Goal: Task Accomplishment & Management: Manage account settings

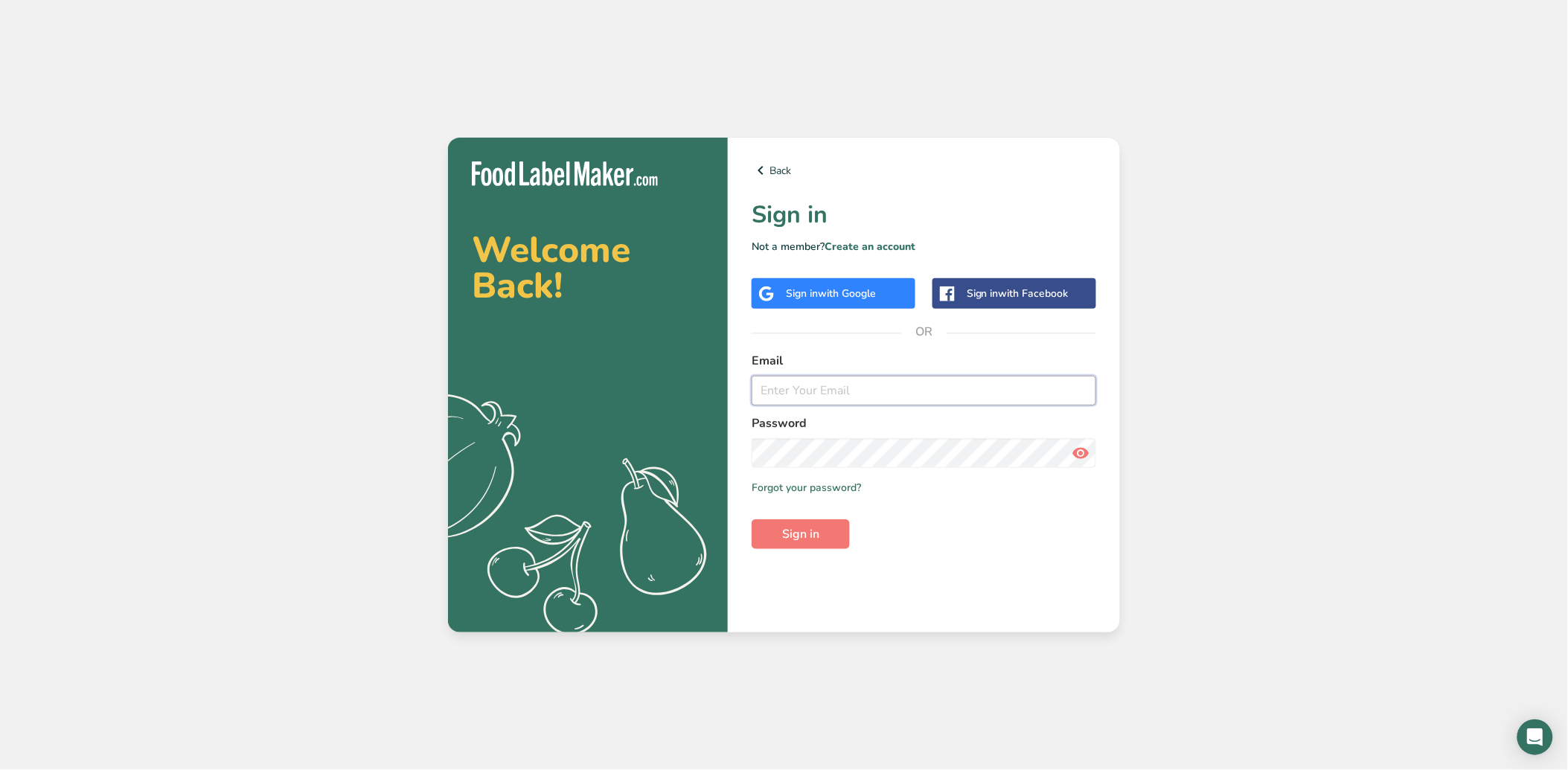
click at [843, 381] on input "email" at bounding box center [924, 391] width 344 height 30
type input "foodlabelmaker@eafarms.com"
click at [751, 520] on button "Sign in" at bounding box center [800, 534] width 98 height 30
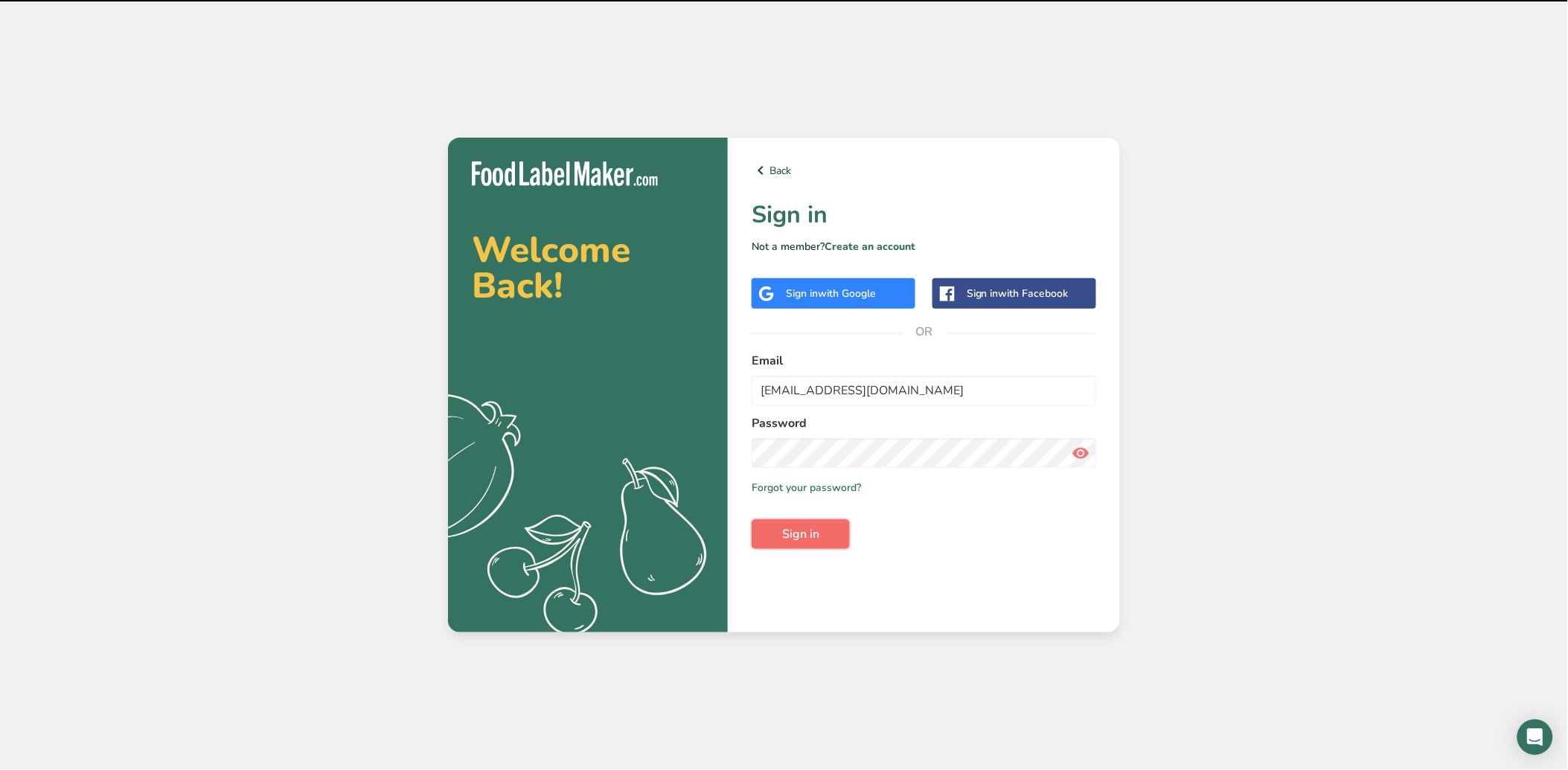
click at [805, 533] on span "Sign in" at bounding box center [801, 534] width 38 height 18
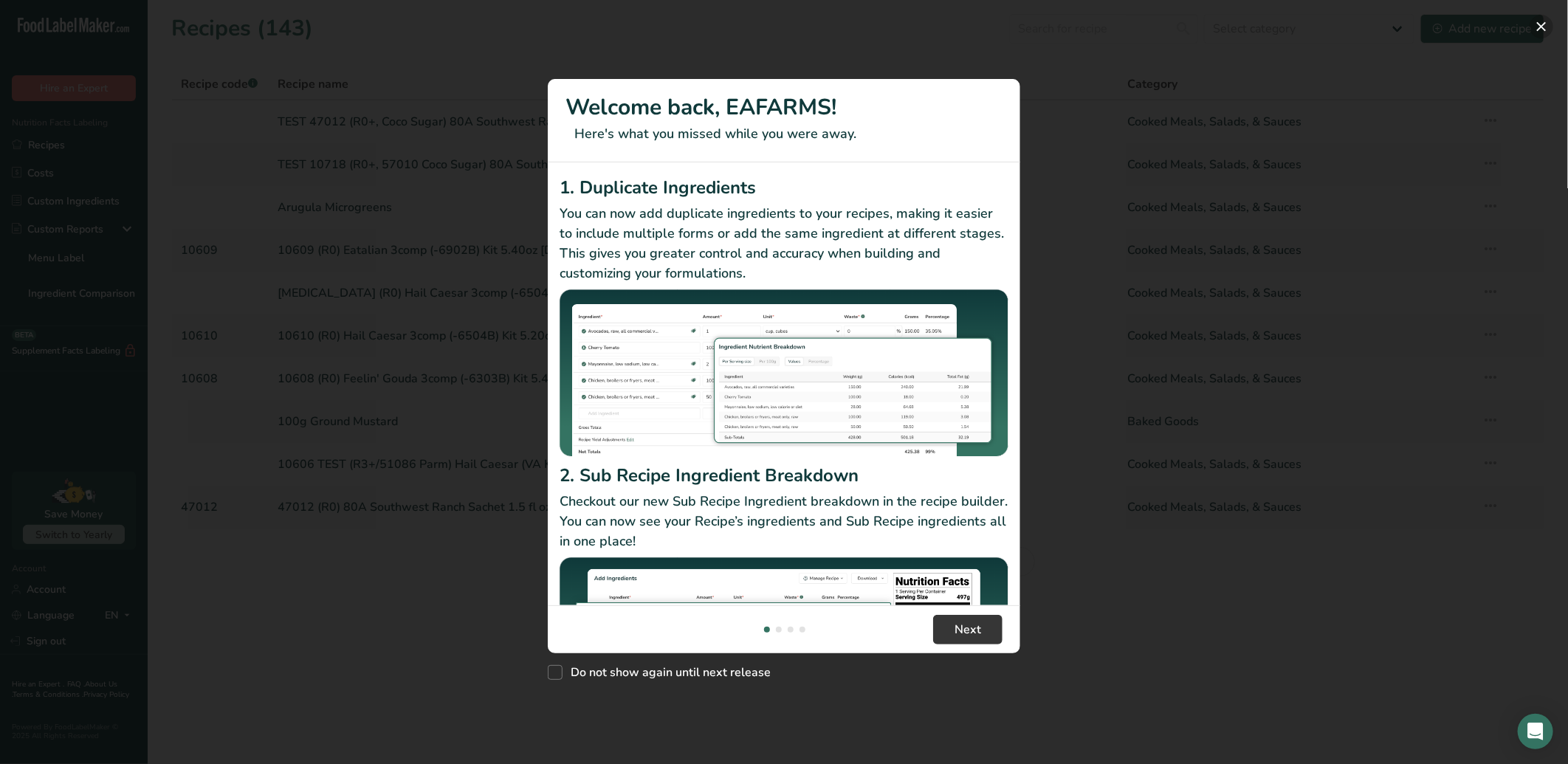
click at [1547, 31] on button "New Features" at bounding box center [1541, 27] width 24 height 24
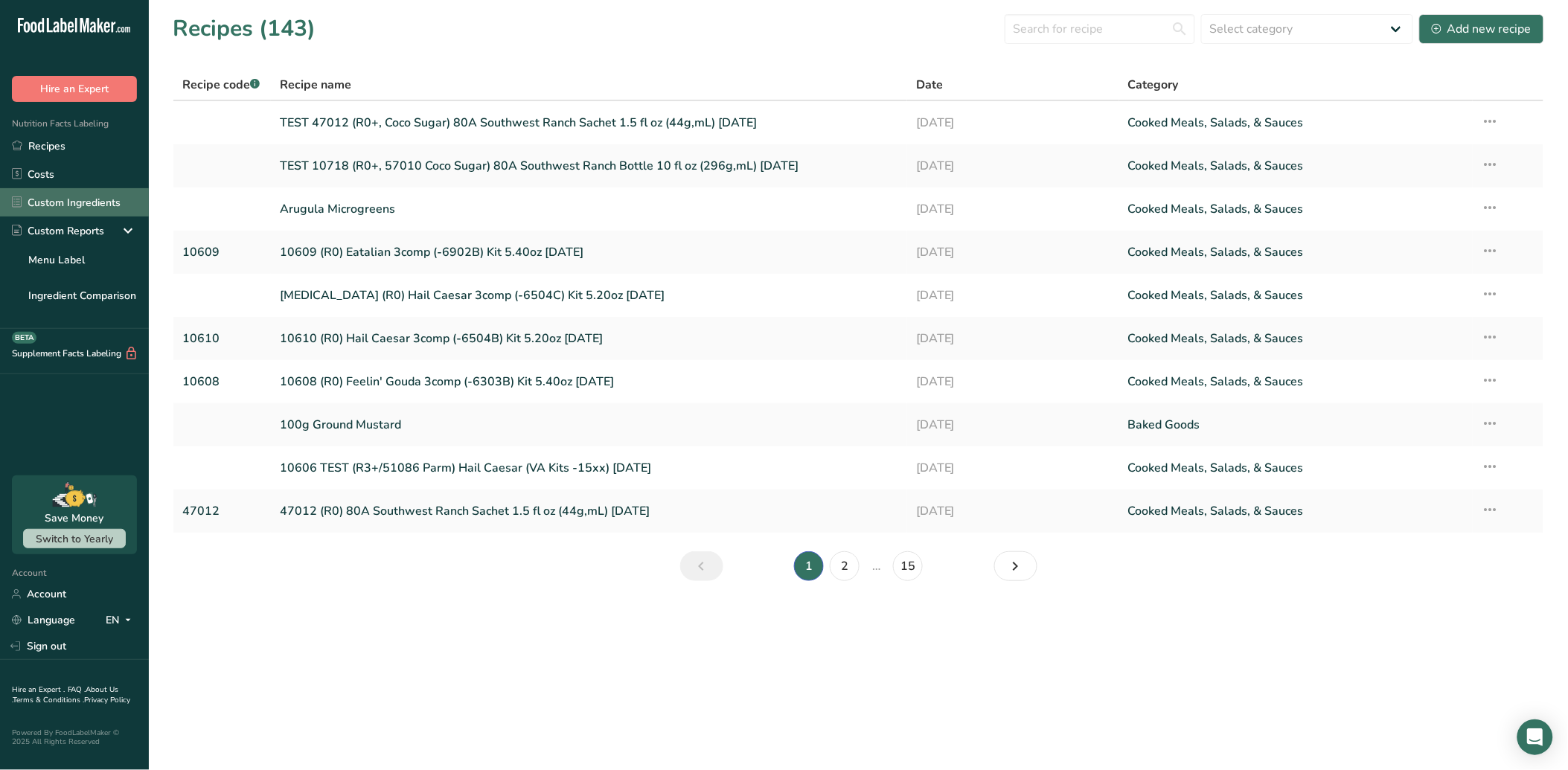
click at [74, 209] on link "Custom Ingredients" at bounding box center [74, 202] width 148 height 29
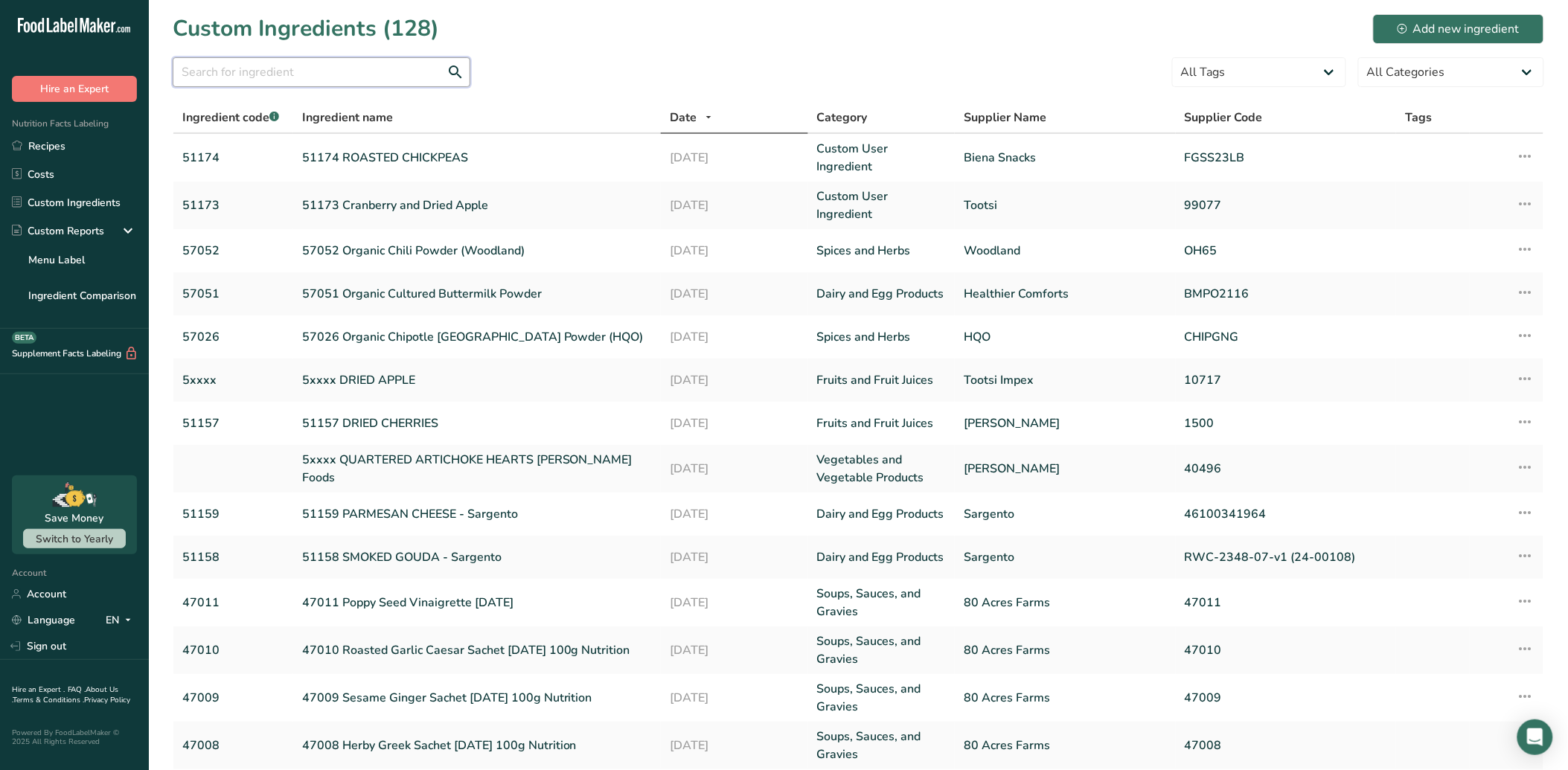
click at [307, 59] on input "text" at bounding box center [321, 72] width 298 height 30
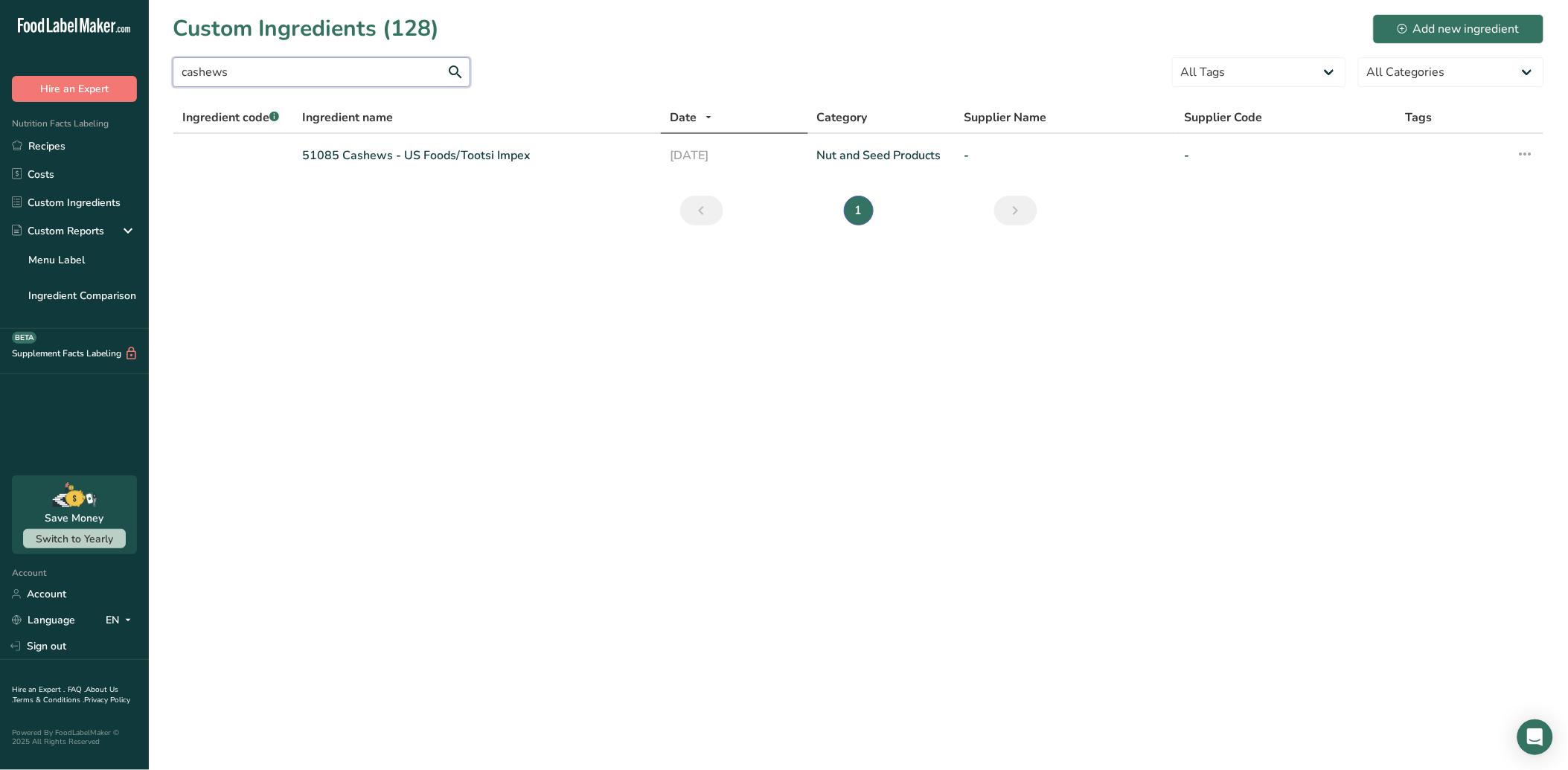
type input "cashews"
click at [443, 160] on link "51085 Cashews - US Foods/Tootsi Impex" at bounding box center [476, 155] width 349 height 18
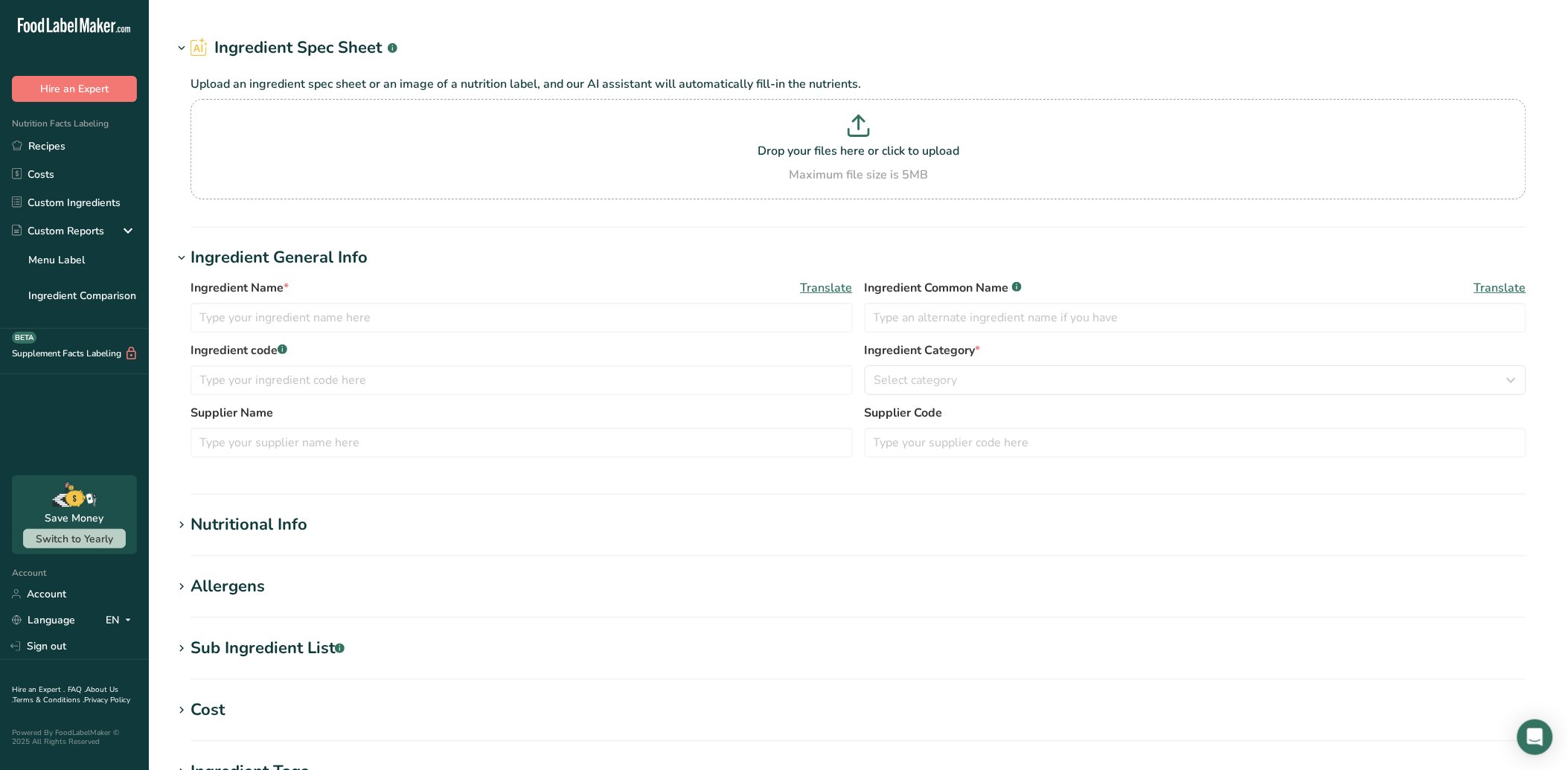
type input "51085 Cashews - US Foods/Tootsi Impex"
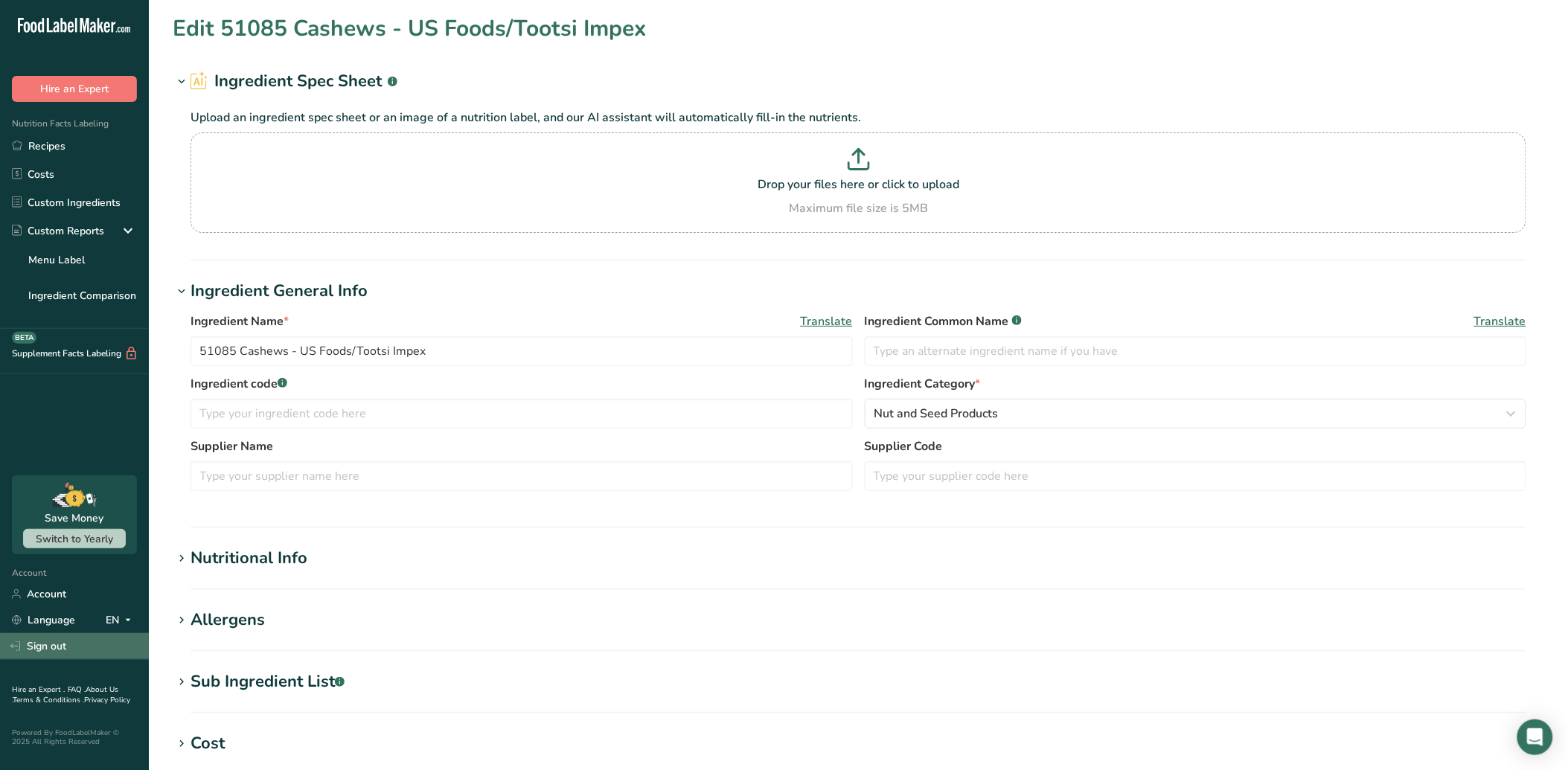
click at [19, 641] on icon at bounding box center [18, 646] width 5 height 11
